Goal: Information Seeking & Learning: Learn about a topic

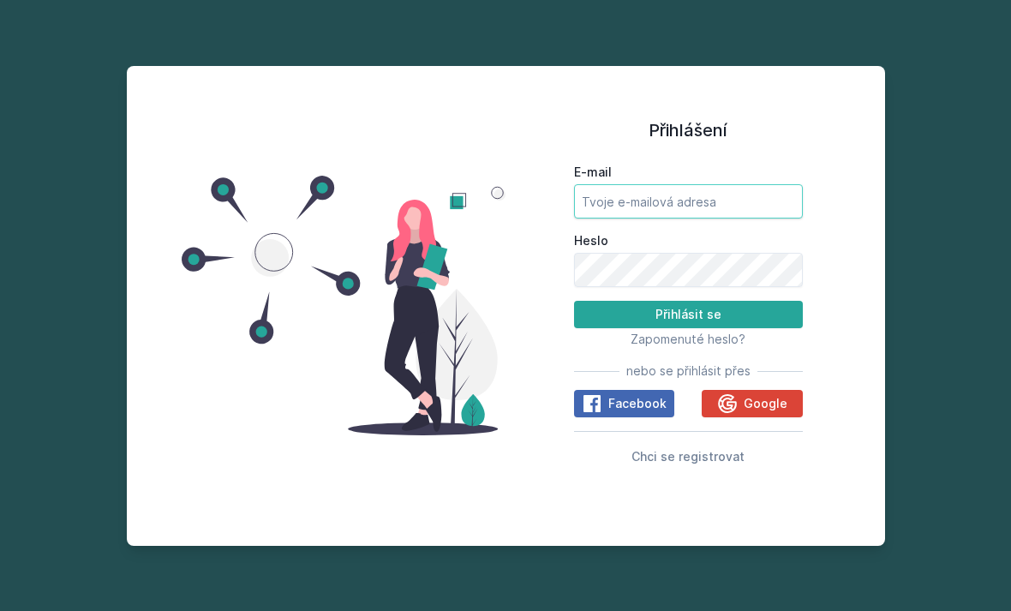
click at [696, 219] on input "E-mail" at bounding box center [688, 201] width 229 height 34
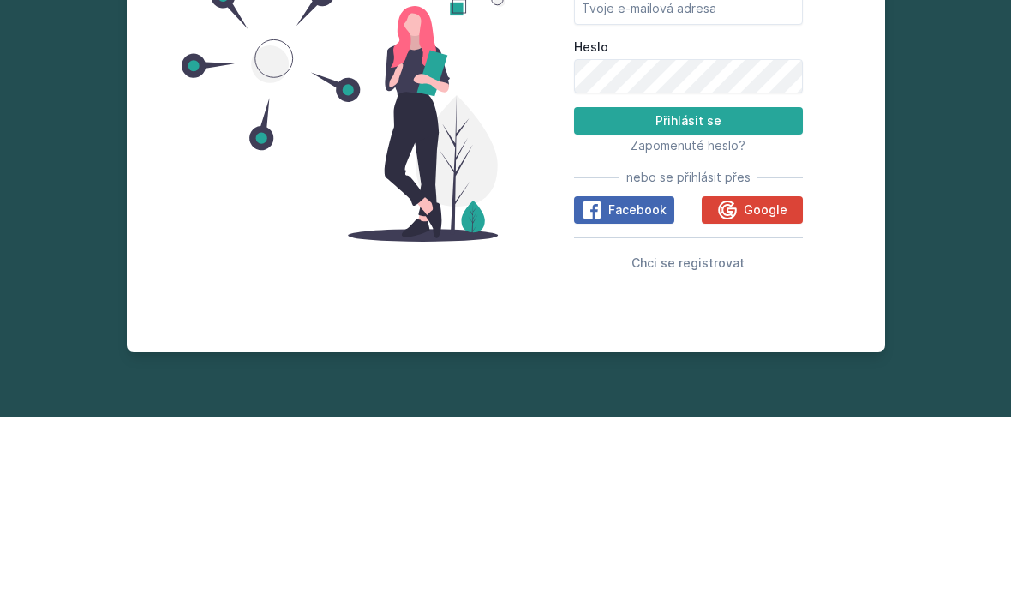
click at [756, 390] on button "Google" at bounding box center [752, 403] width 100 height 27
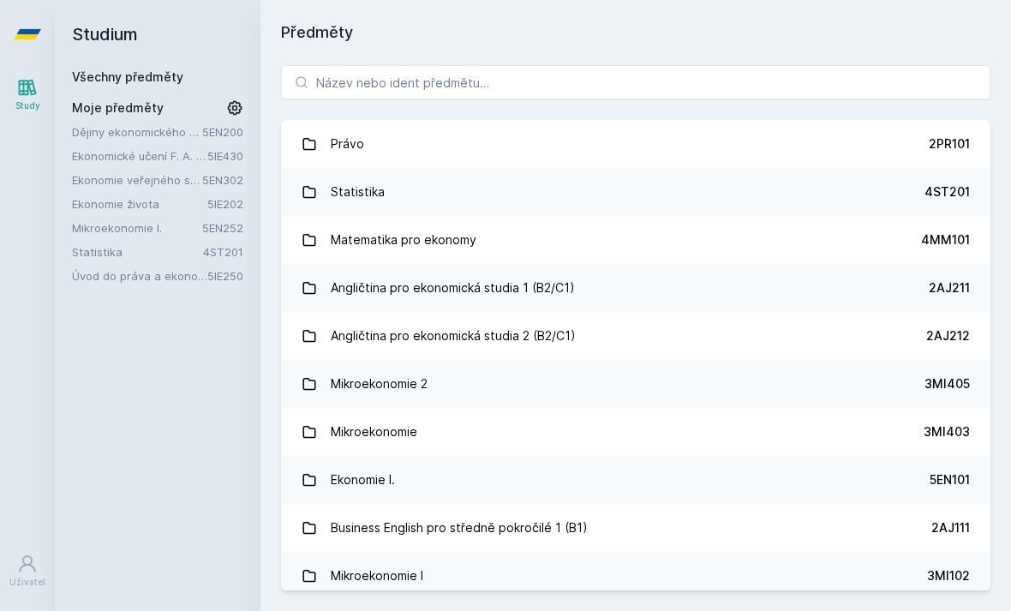
click at [180, 128] on link "Dějiny ekonomického myšlení" at bounding box center [137, 131] width 130 height 17
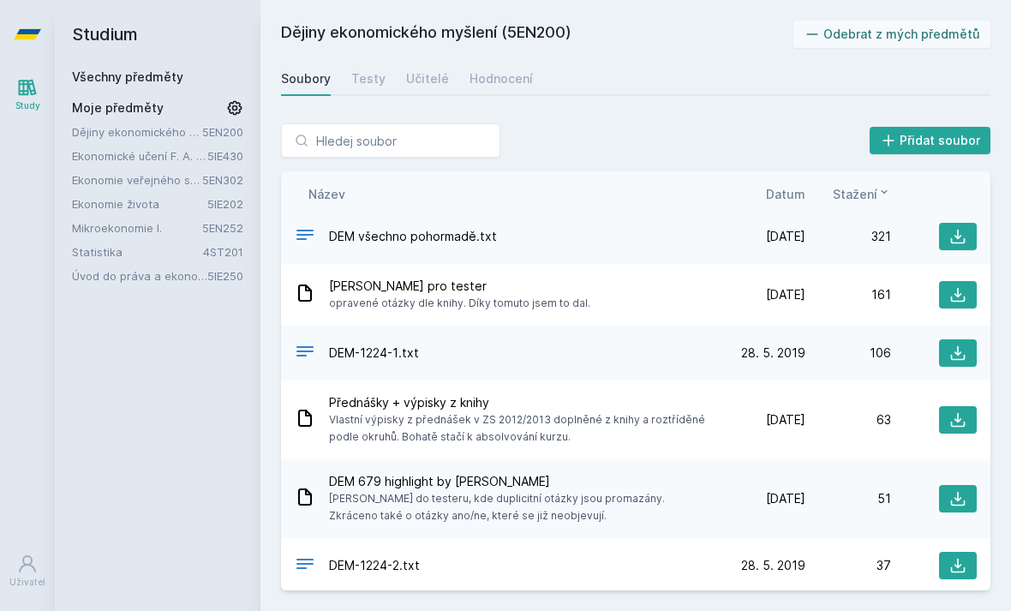
scroll to position [204, 0]
click at [960, 424] on icon at bounding box center [958, 419] width 17 height 17
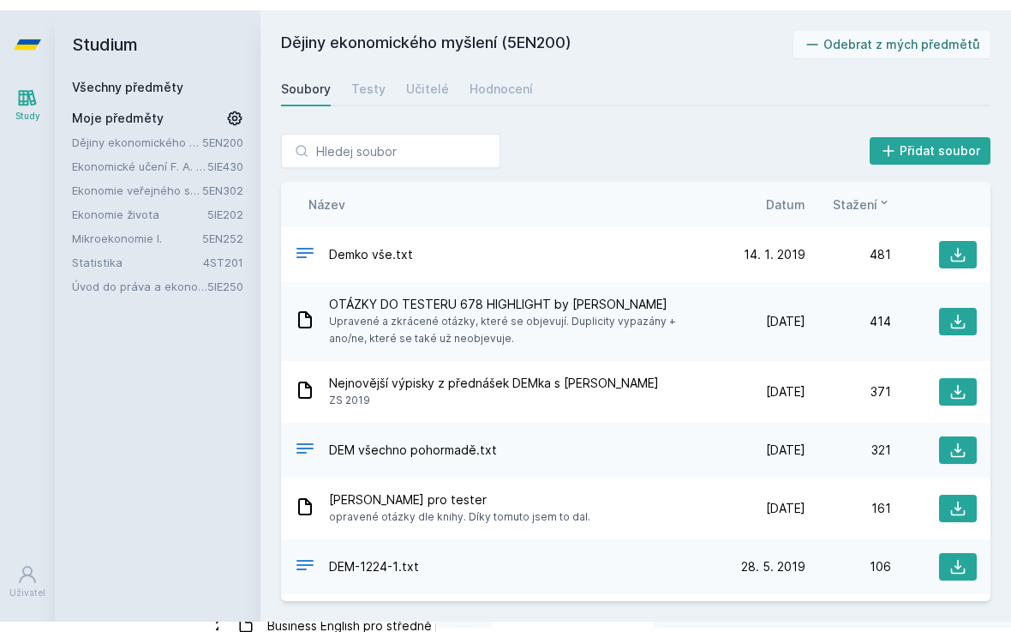
scroll to position [0, 0]
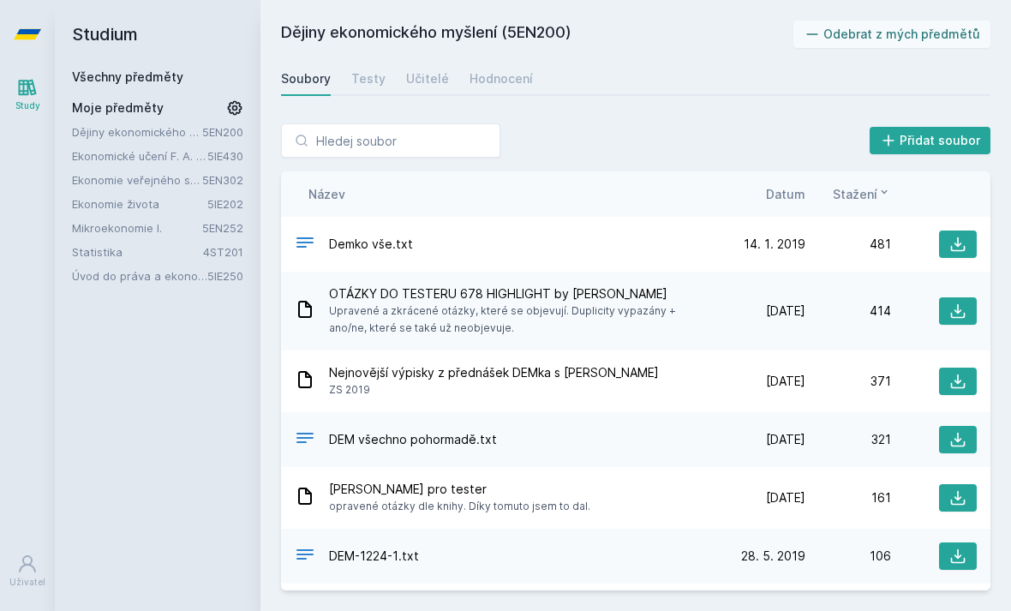
click at [785, 201] on span "Datum" at bounding box center [785, 194] width 39 height 18
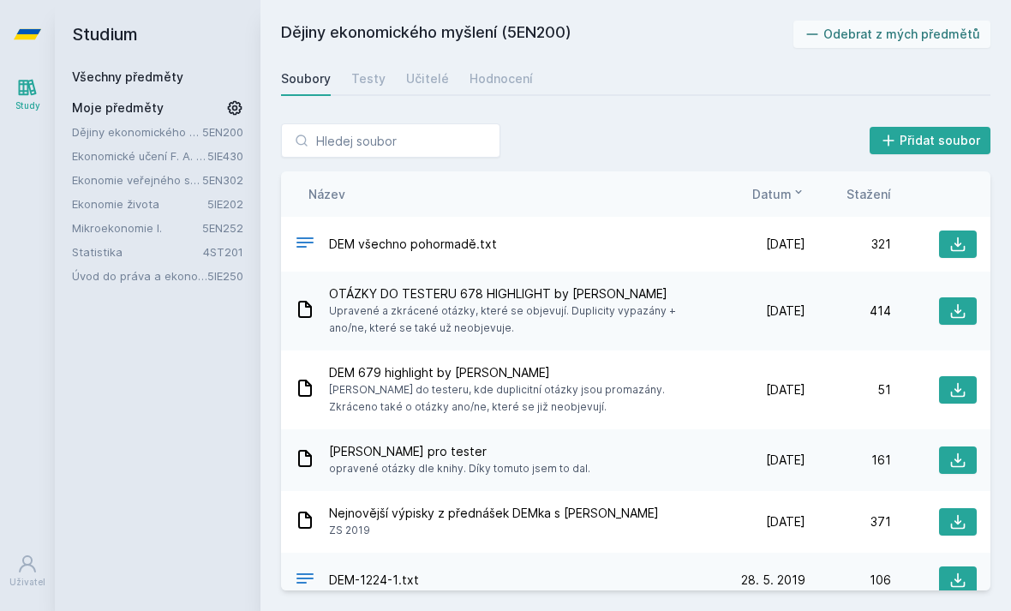
click at [963, 243] on icon at bounding box center [958, 244] width 17 height 17
click at [955, 526] on icon at bounding box center [958, 521] width 17 height 17
